Goal: Transaction & Acquisition: Download file/media

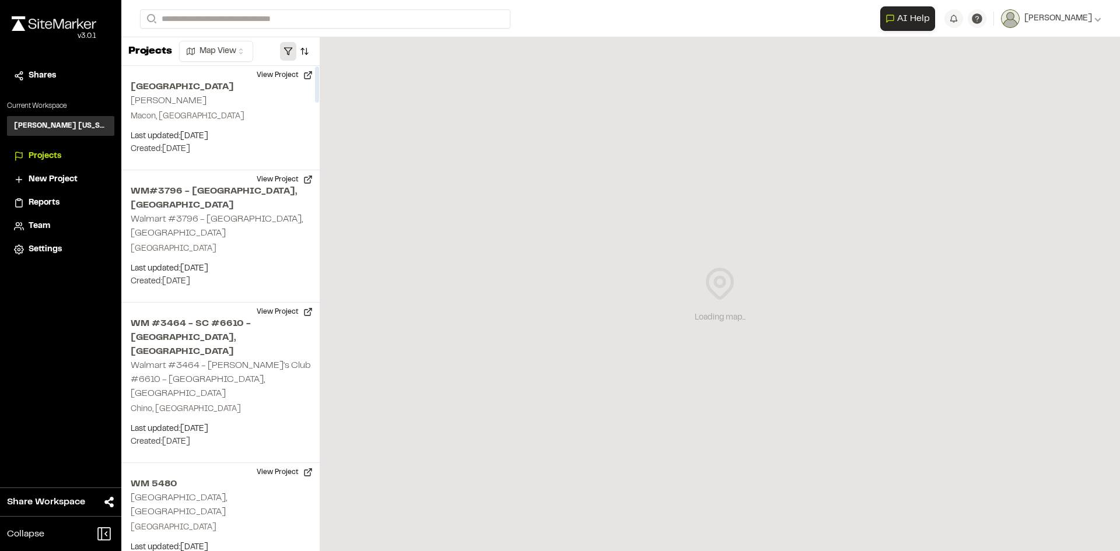
click at [292, 55] on button "button" at bounding box center [288, 51] width 16 height 19
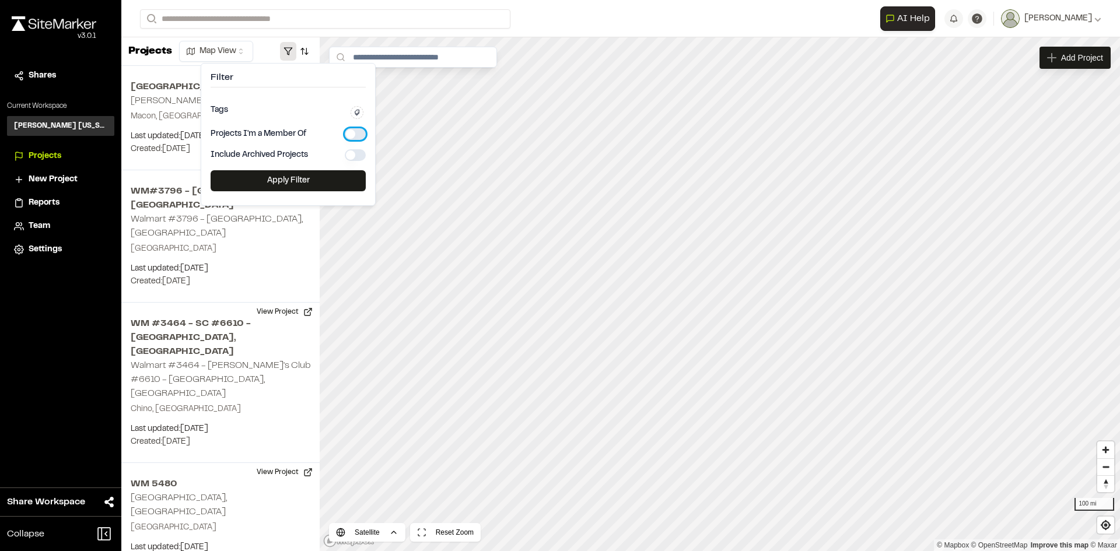
click at [356, 132] on button "button" at bounding box center [355, 134] width 21 height 12
click at [346, 172] on button "Apply Filter" at bounding box center [288, 180] width 155 height 21
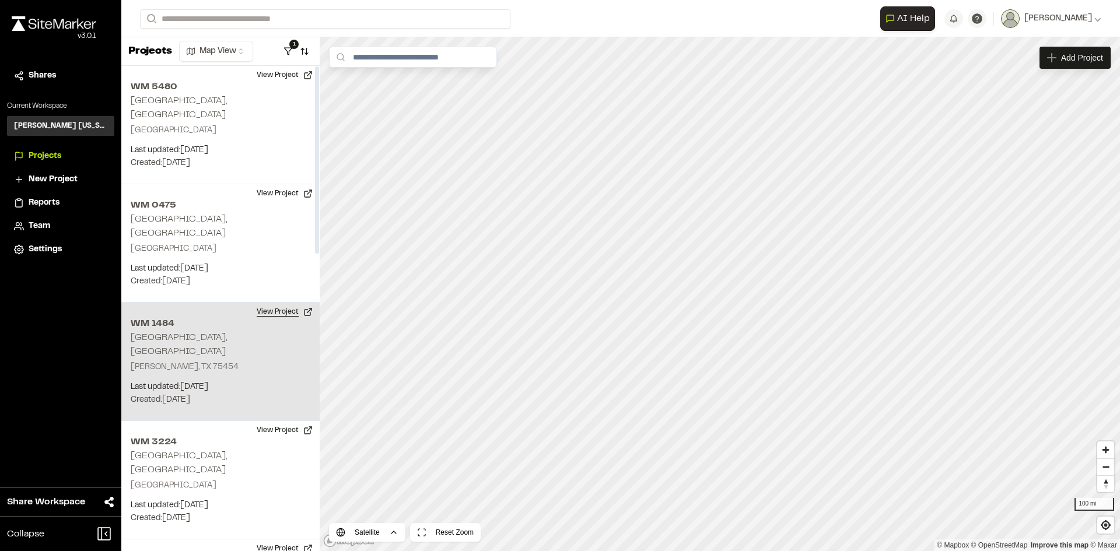
click at [275, 303] on button "View Project" at bounding box center [285, 312] width 70 height 19
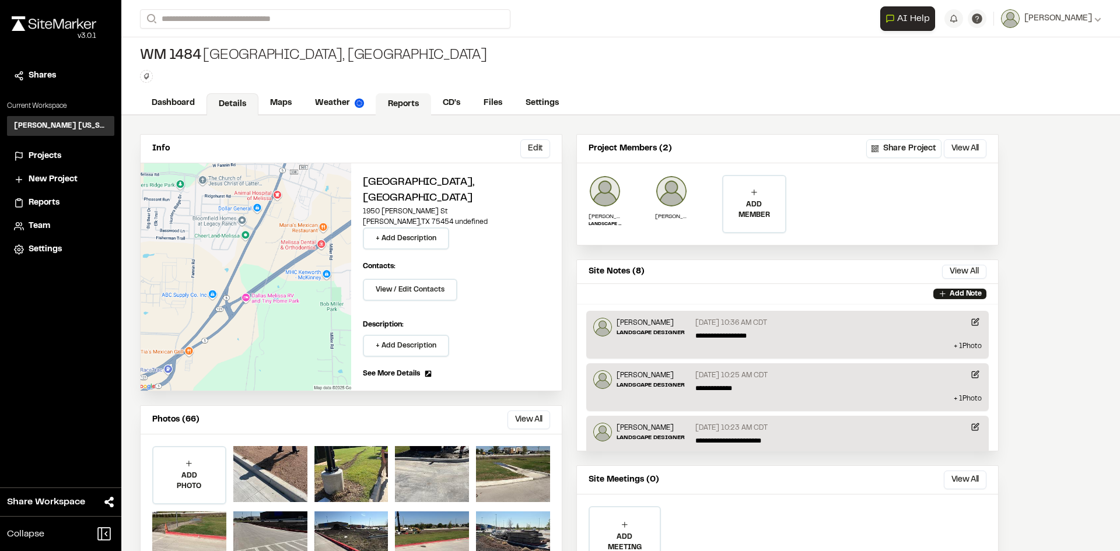
click at [421, 96] on link "Reports" at bounding box center [403, 104] width 55 height 22
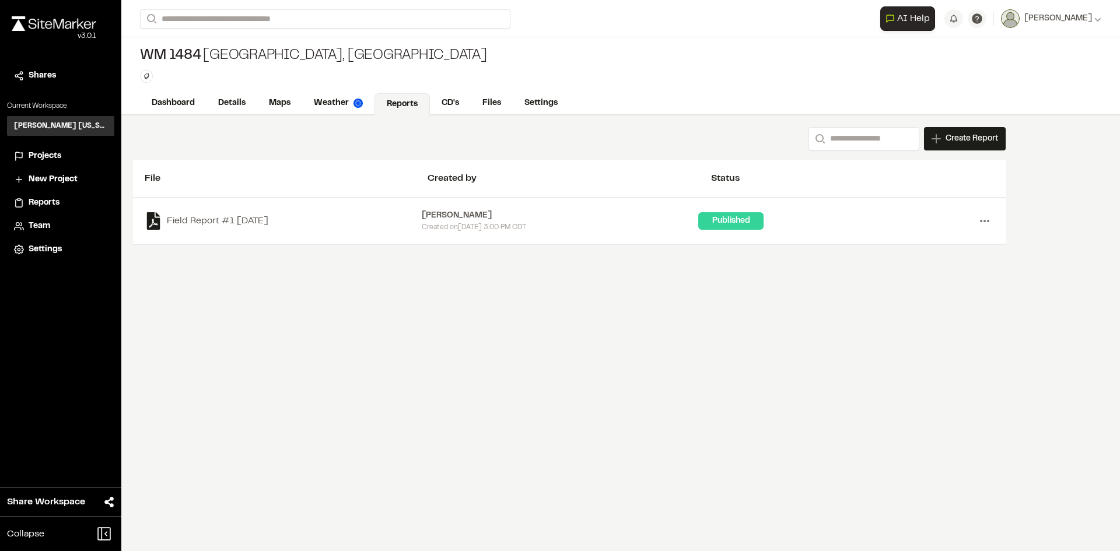
click at [979, 225] on icon at bounding box center [984, 221] width 19 height 19
click at [936, 262] on link "Download" at bounding box center [943, 263] width 102 height 18
